Goal: Task Accomplishment & Management: Manage account settings

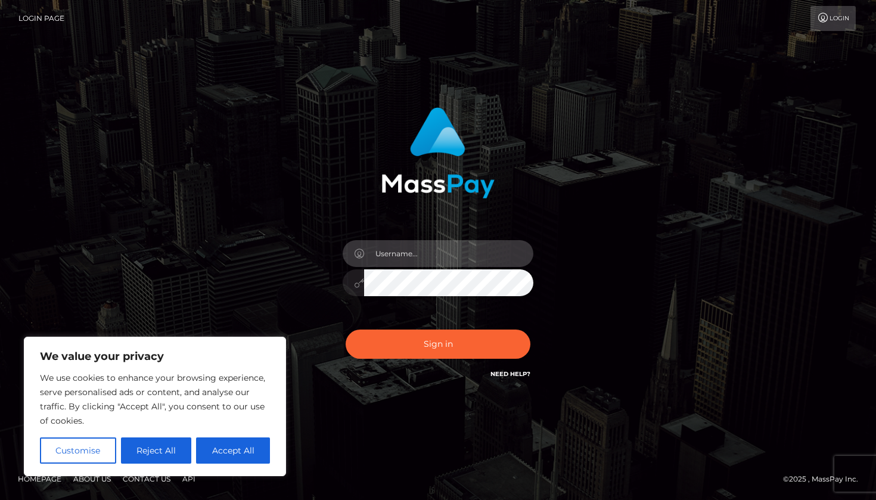
type input "[EMAIL_ADDRESS][DOMAIN_NAME]"
click at [438, 344] on button "Sign in" at bounding box center [437, 343] width 185 height 29
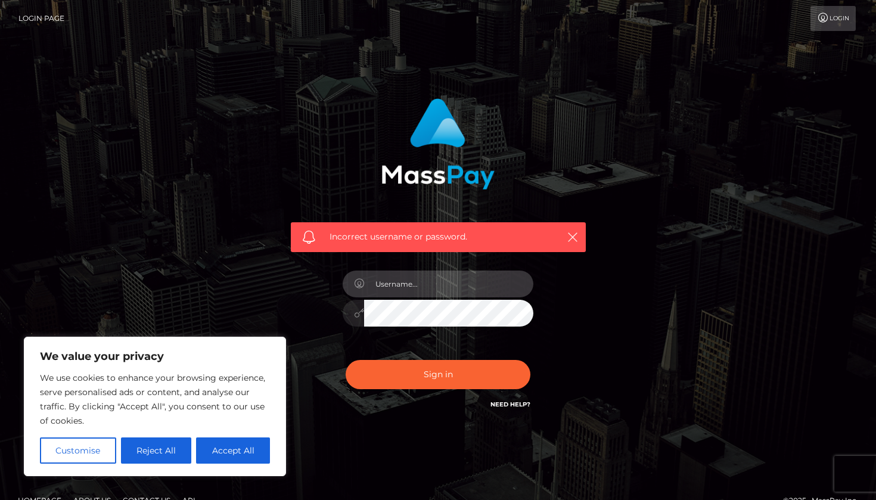
type input "[EMAIL_ADDRESS][DOMAIN_NAME]"
click at [438, 373] on button "Sign in" at bounding box center [437, 374] width 185 height 29
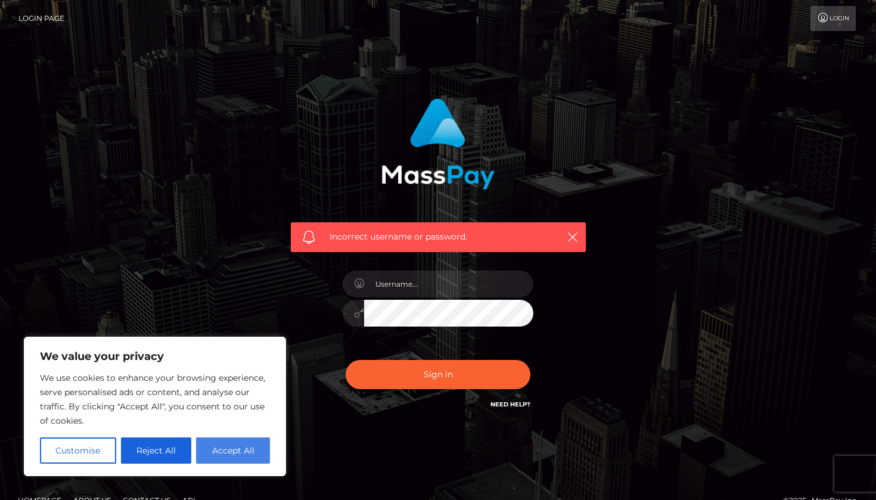
click at [251, 450] on button "Accept All" at bounding box center [233, 450] width 74 height 26
checkbox input "true"
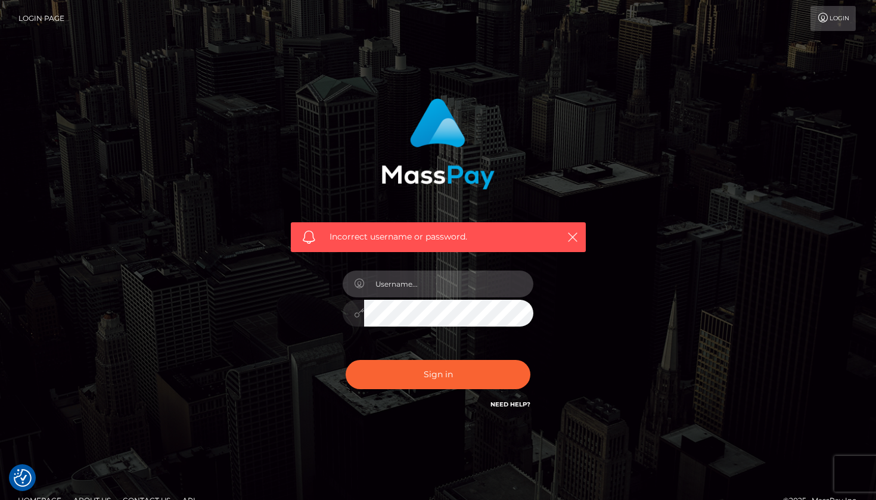
click at [429, 283] on input "text" at bounding box center [448, 283] width 169 height 27
type input "[EMAIL_ADDRESS][DOMAIN_NAME]"
click at [438, 373] on button "Sign in" at bounding box center [437, 374] width 185 height 29
type input "[EMAIL_ADDRESS][DOMAIN_NAME]"
click at [438, 373] on button "Sign in" at bounding box center [437, 374] width 185 height 29
